Goal: Task Accomplishment & Management: Use online tool/utility

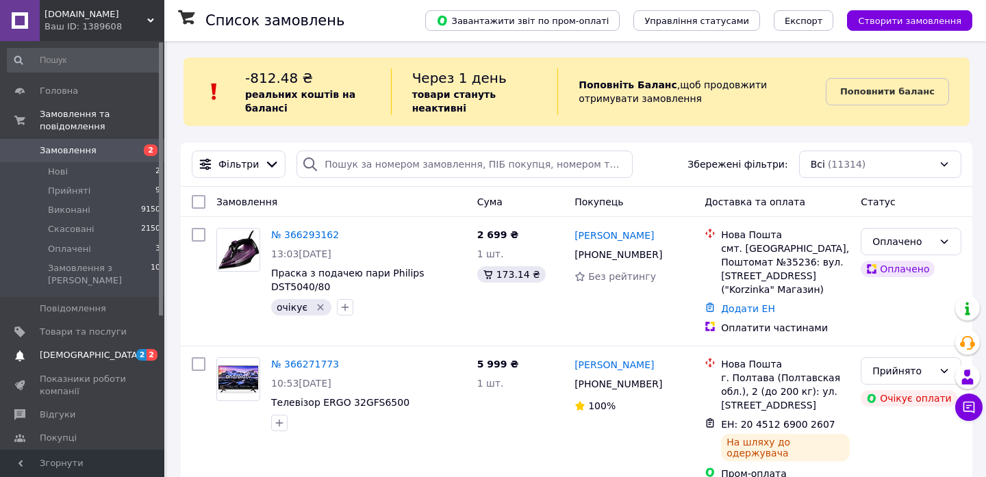
click at [75, 349] on span "[DEMOGRAPHIC_DATA]" at bounding box center [90, 355] width 101 height 12
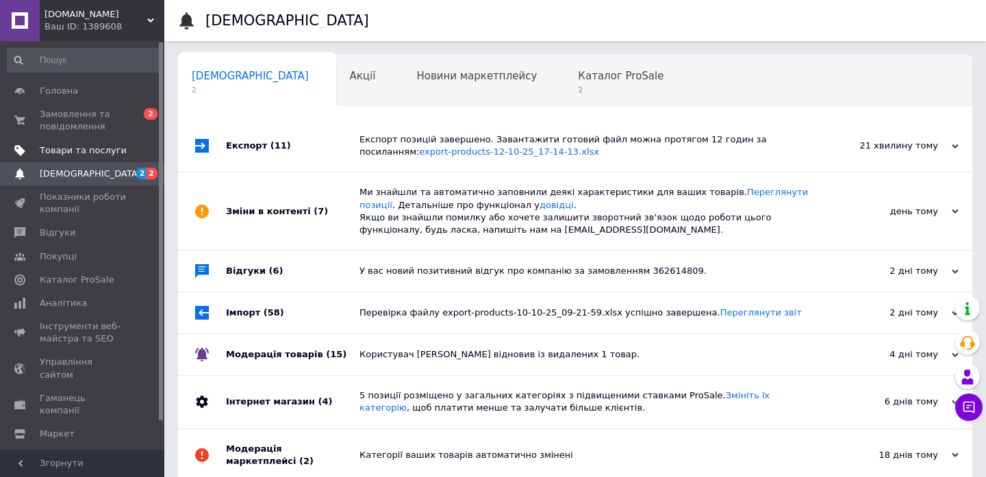
click at [69, 153] on span "Товари та послуги" at bounding box center [83, 150] width 87 height 12
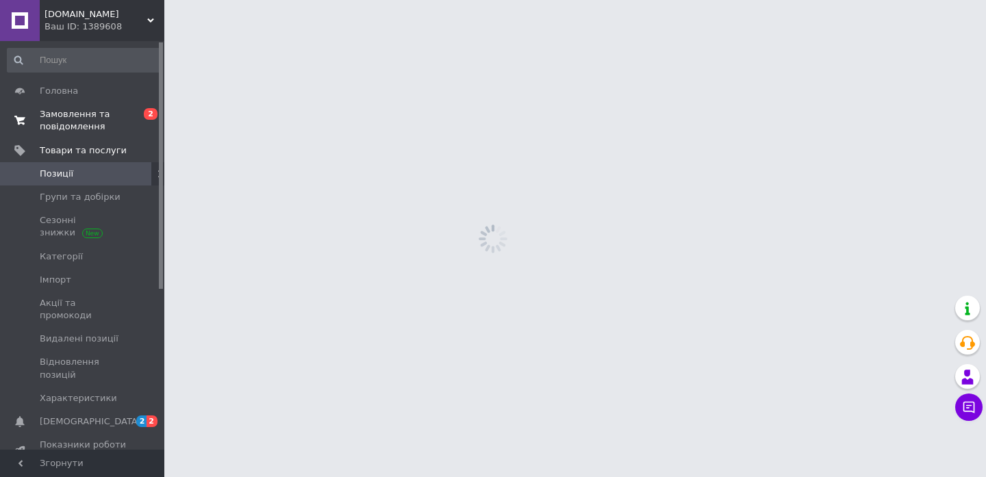
click at [70, 129] on span "Замовлення та повідомлення" at bounding box center [83, 120] width 87 height 25
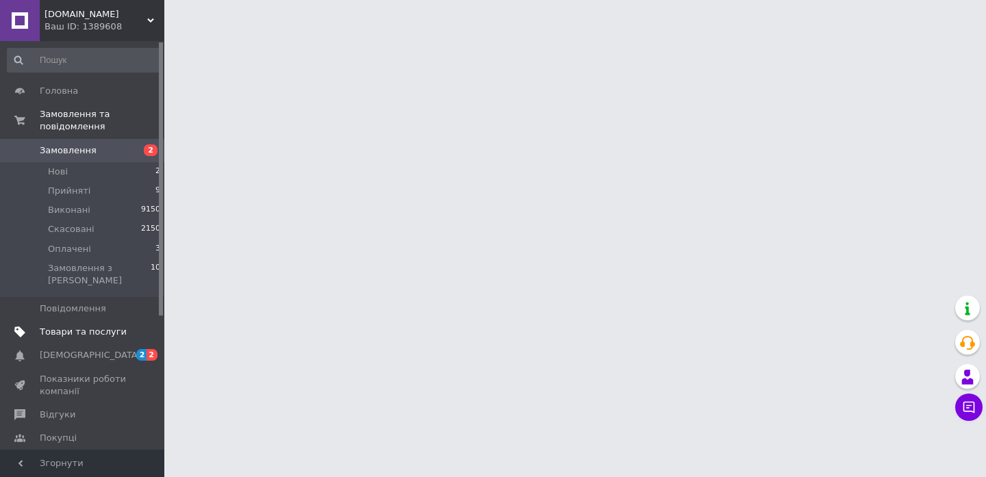
click at [55, 326] on span "Товари та послуги" at bounding box center [83, 332] width 87 height 12
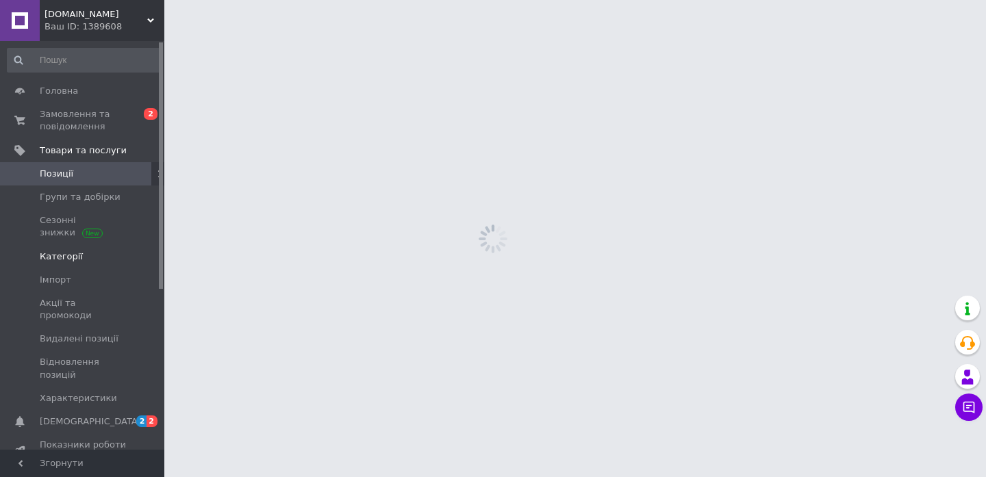
click at [59, 249] on link "Категорії" at bounding box center [84, 256] width 168 height 23
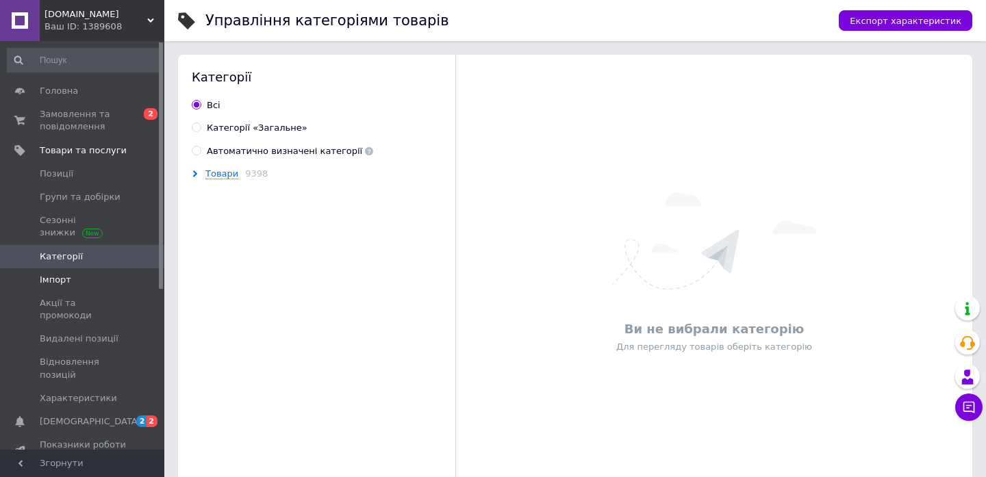
click at [53, 274] on span "Імпорт" at bounding box center [55, 280] width 31 height 12
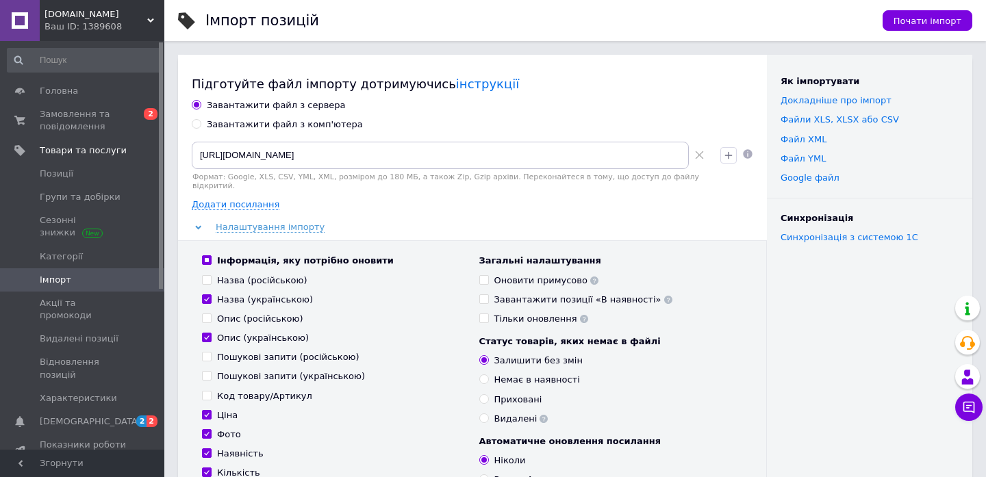
click at [268, 123] on div "Завантажити файл з комп'ютера" at bounding box center [285, 124] width 156 height 12
click at [201, 123] on input "Завантажити файл з комп'ютера" at bounding box center [196, 123] width 9 height 9
radio input "true"
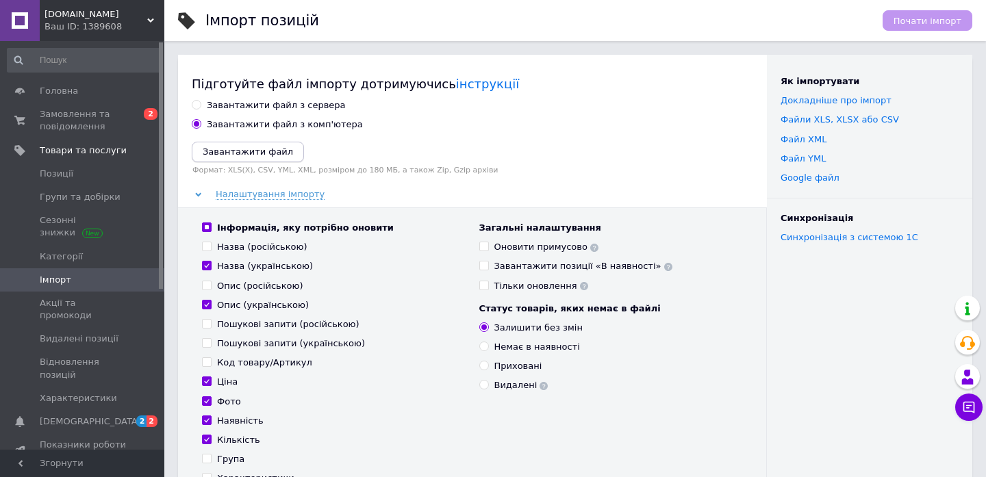
click at [256, 160] on button "Завантажити файл" at bounding box center [248, 152] width 112 height 21
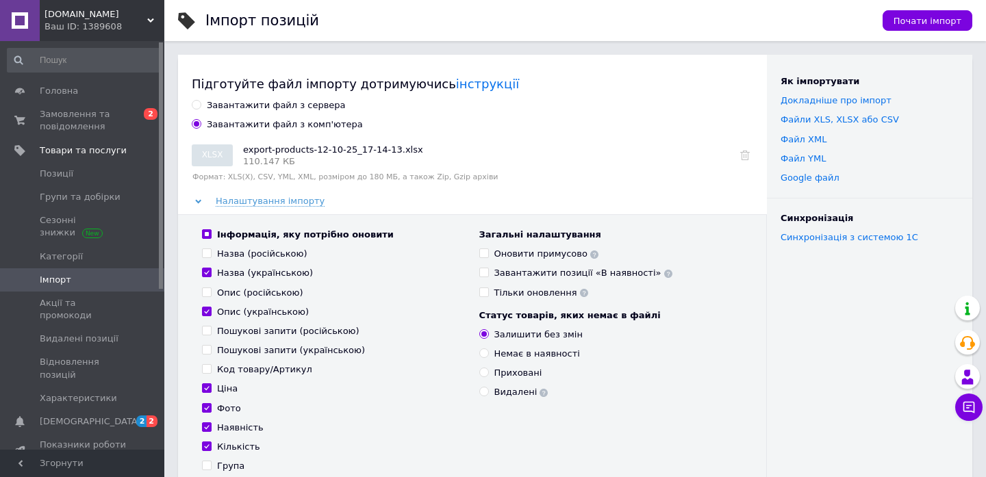
click at [273, 237] on div "Інформація, яку потрібно оновити" at bounding box center [305, 235] width 177 height 12
click at [211, 237] on input "Інформація, яку потрібно оновити" at bounding box center [206, 233] width 9 height 9
checkbox input "false"
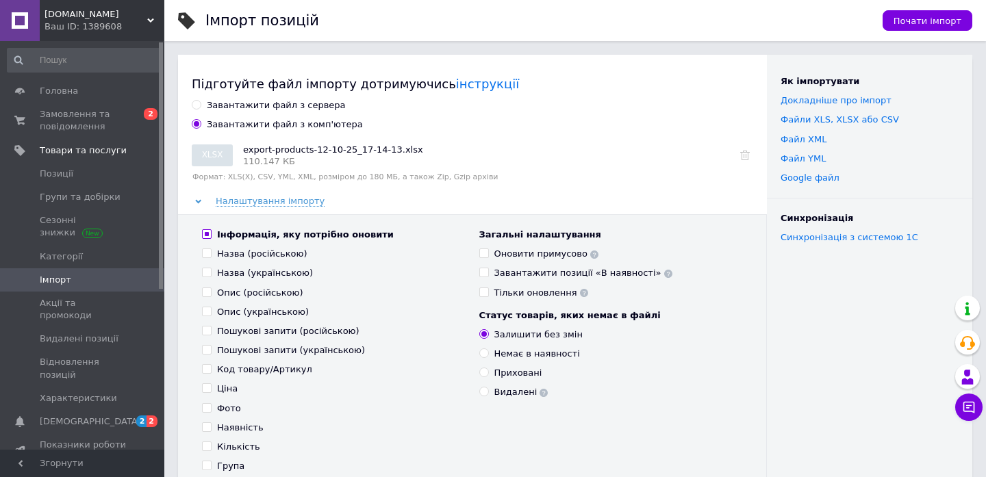
checkbox input "false"
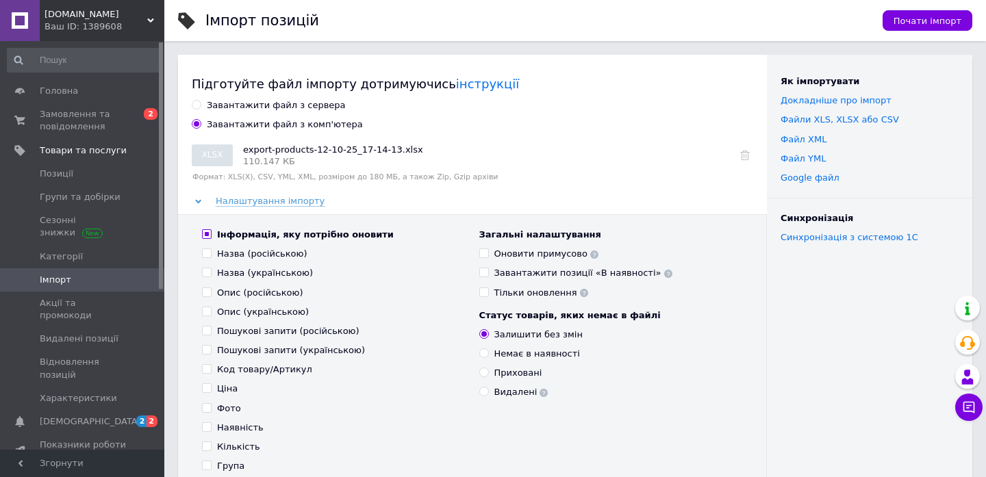
checkbox input "false"
click at [217, 388] on div "Ціна" at bounding box center [227, 389] width 21 height 12
click at [211, 388] on input "Ціна" at bounding box center [206, 387] width 9 height 9
checkbox input "true"
click at [218, 426] on div "Наявність" at bounding box center [240, 428] width 47 height 12
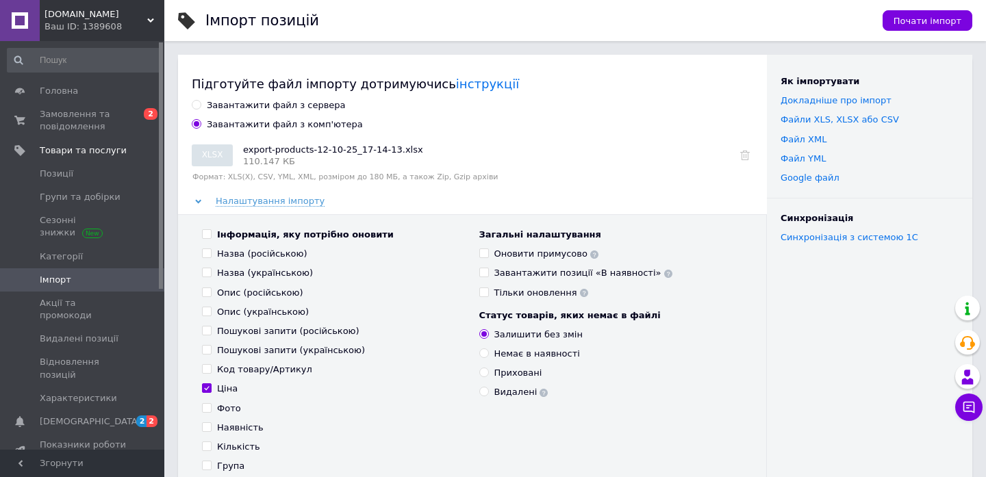
click at [211, 426] on input "Наявність" at bounding box center [206, 426] width 9 height 9
checkbox input "true"
click at [218, 446] on div "Кількість" at bounding box center [238, 447] width 43 height 12
click at [211, 446] on input "Кількість" at bounding box center [206, 446] width 9 height 9
checkbox input "true"
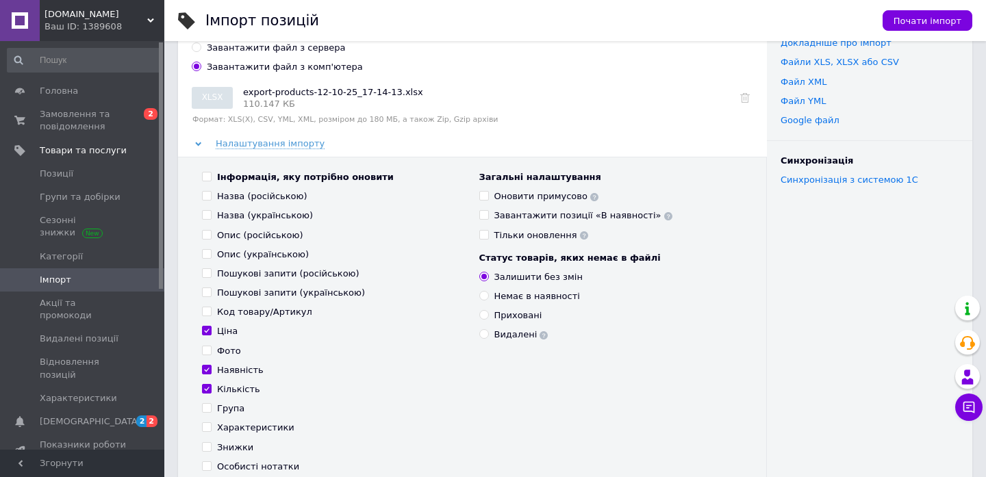
scroll to position [58, 0]
click at [225, 453] on div "Знижки" at bounding box center [235, 447] width 36 height 12
click at [211, 451] on input "Знижки" at bounding box center [206, 446] width 9 height 9
checkbox input "true"
click at [535, 197] on div "Оновити примусово" at bounding box center [546, 196] width 105 height 12
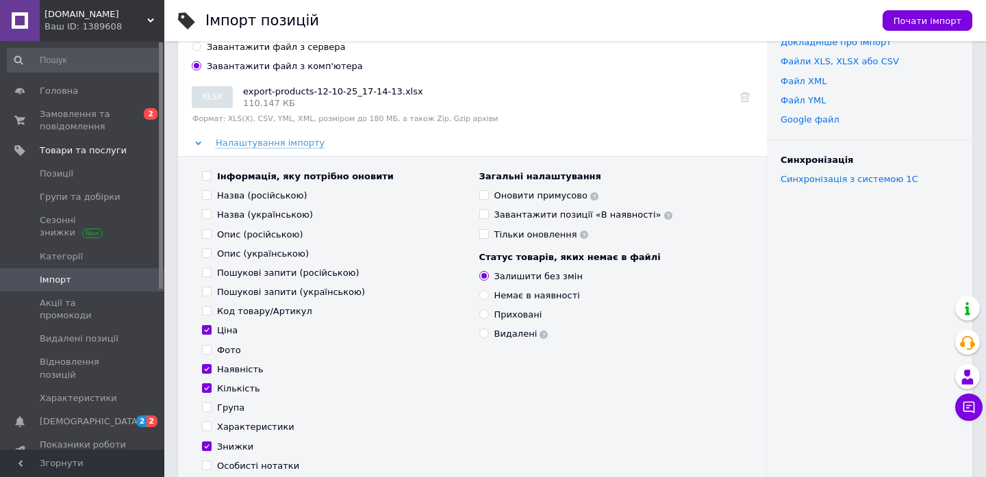
click at [488, 197] on input "Оновити примусово" at bounding box center [483, 194] width 9 height 9
checkbox input "true"
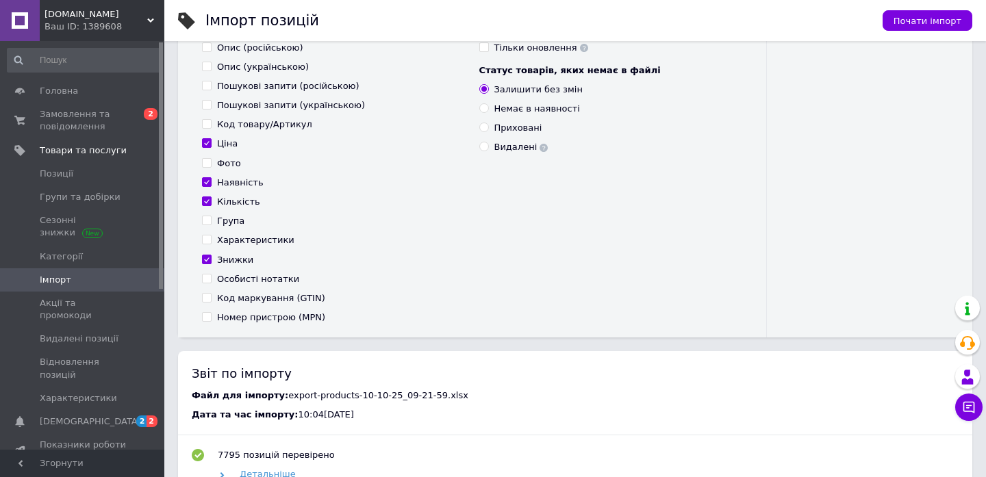
scroll to position [52, 0]
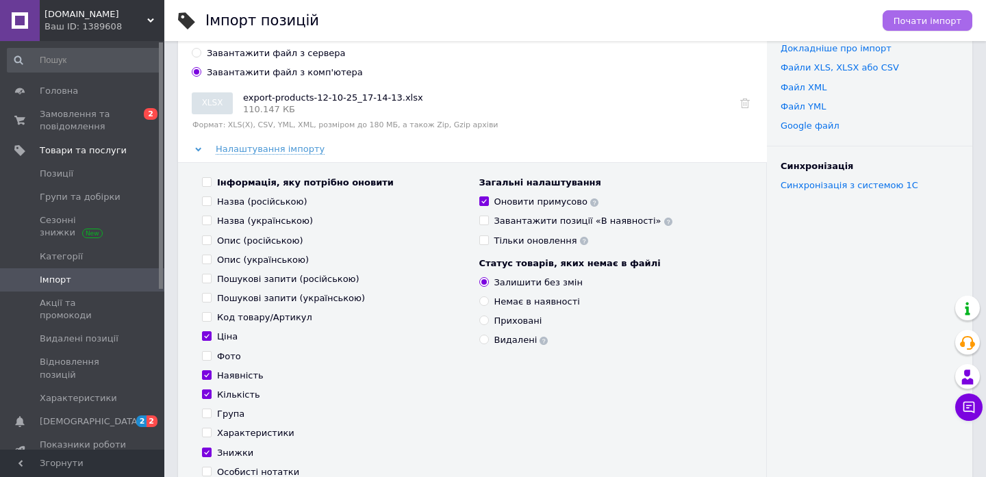
click at [911, 24] on span "Почати імпорт" at bounding box center [928, 21] width 68 height 10
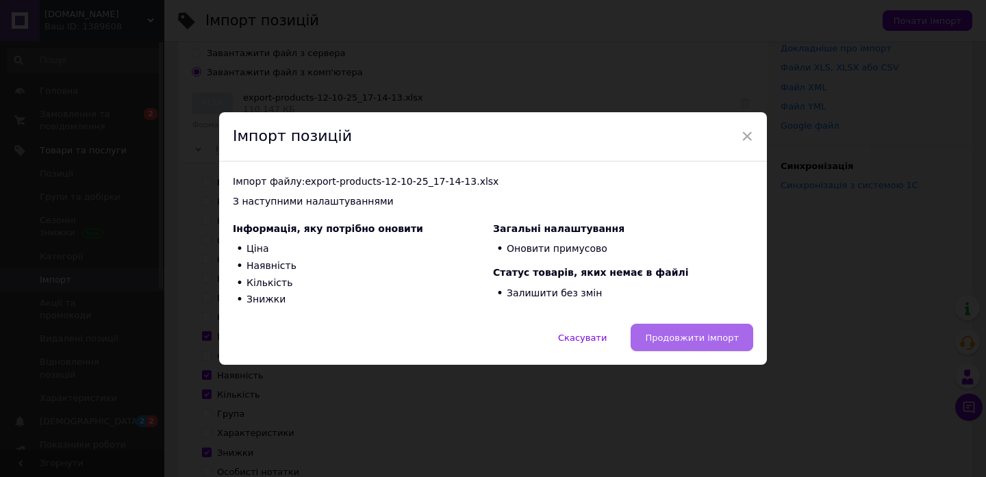
click at [686, 338] on span "Продовжити імпорт" at bounding box center [692, 338] width 94 height 10
